Goal: Information Seeking & Learning: Check status

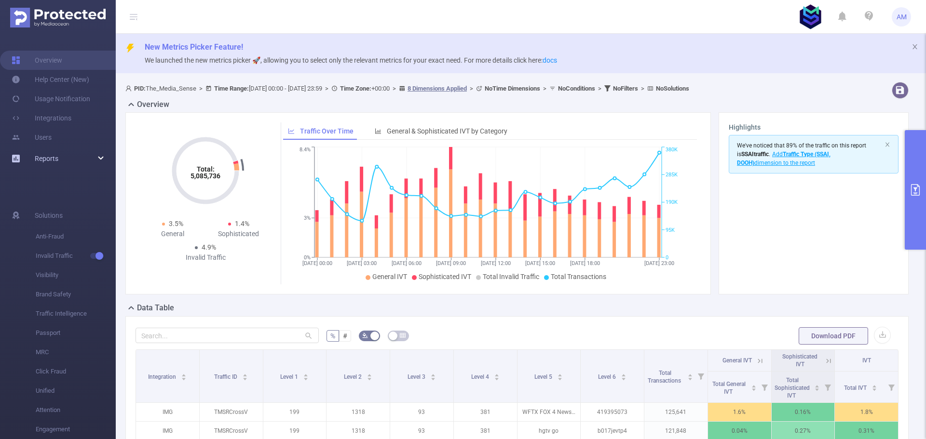
click at [61, 162] on div "Reports" at bounding box center [58, 158] width 116 height 19
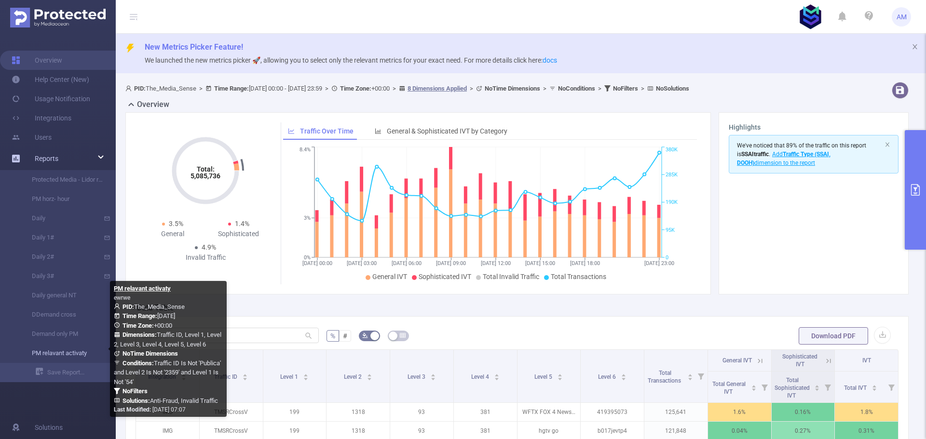
click at [83, 352] on link "PM relavant activaty" at bounding box center [61, 353] width 85 height 19
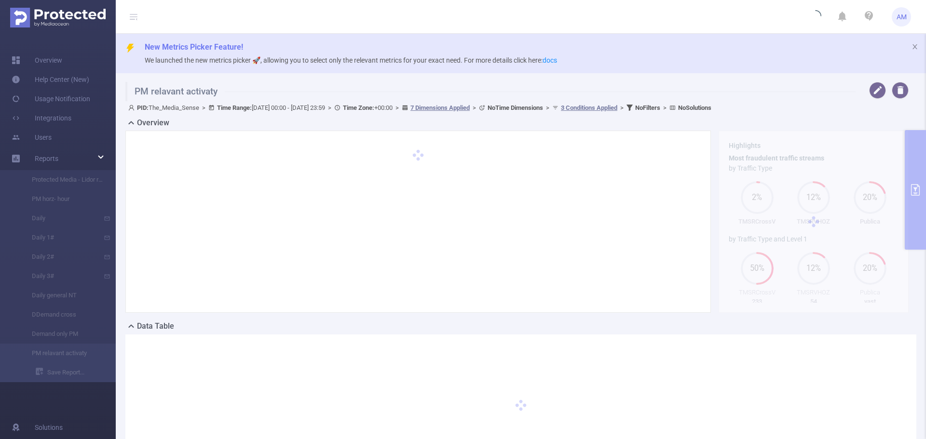
type input "[DATE] 00:00"
type input "[DATE] 23:59"
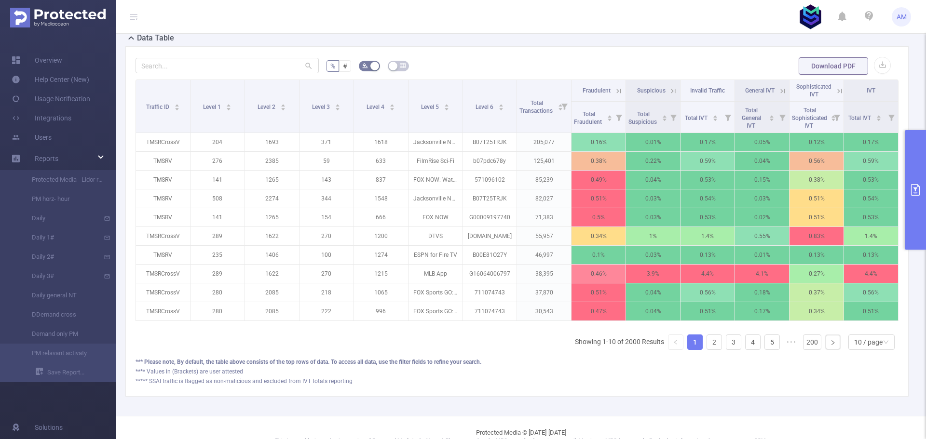
scroll to position [289, 0]
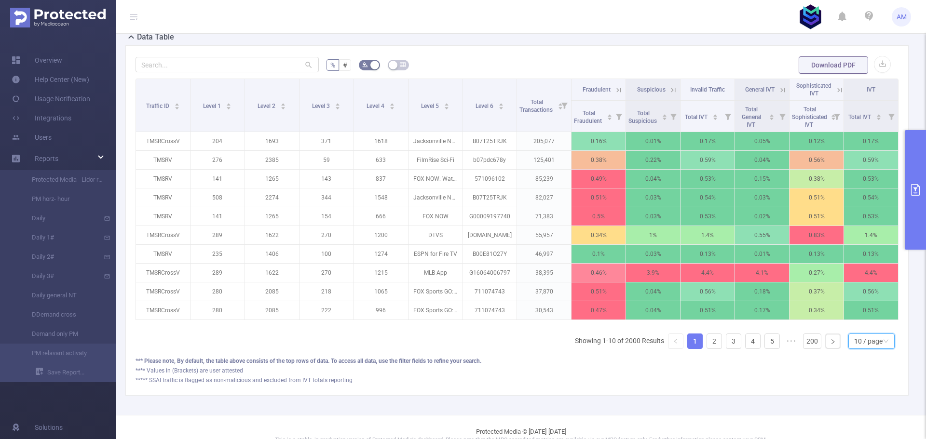
click at [883, 344] on icon "icon: down" at bounding box center [886, 341] width 6 height 6
click at [864, 331] on li "50 / page" at bounding box center [863, 330] width 46 height 15
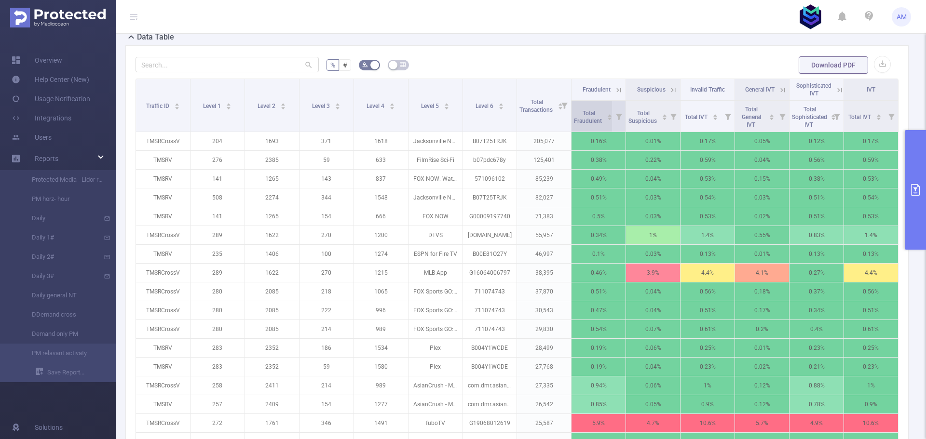
click at [588, 125] on div "Total Fraudulent" at bounding box center [593, 116] width 39 height 17
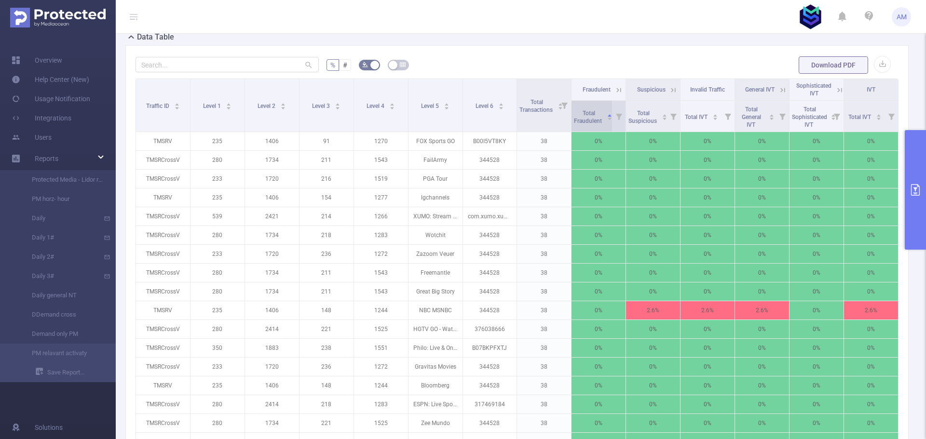
click at [588, 125] on div "Total Fraudulent" at bounding box center [593, 116] width 39 height 17
